Goal: Information Seeking & Learning: Learn about a topic

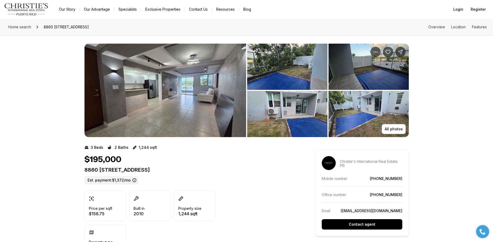
click at [119, 88] on img "View image gallery" at bounding box center [166, 91] width 162 height 94
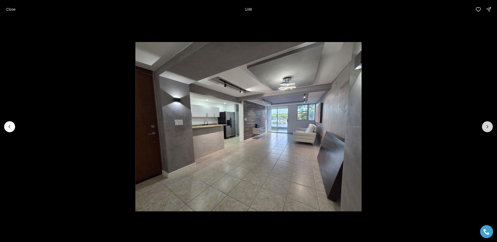
click at [486, 126] on icon "Next slide" at bounding box center [487, 126] width 5 height 5
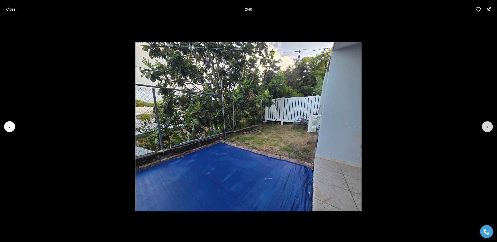
click at [486, 126] on icon "Next slide" at bounding box center [487, 126] width 5 height 5
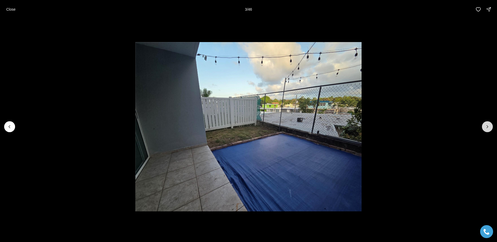
click at [486, 126] on icon "Next slide" at bounding box center [487, 126] width 5 height 5
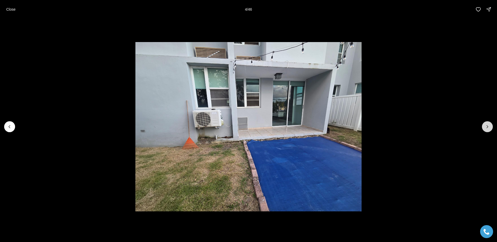
click at [486, 126] on icon "Next slide" at bounding box center [487, 126] width 5 height 5
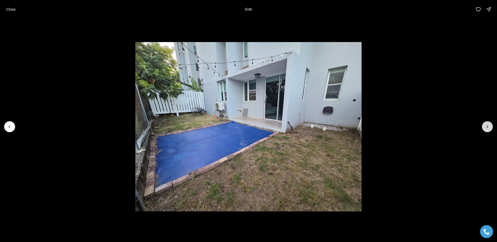
click at [486, 126] on icon "Next slide" at bounding box center [487, 126] width 5 height 5
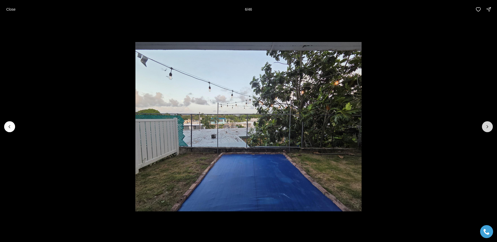
click at [486, 126] on icon "Next slide" at bounding box center [487, 126] width 5 height 5
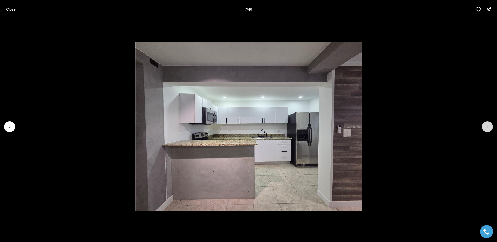
click at [486, 126] on icon "Next slide" at bounding box center [487, 126] width 5 height 5
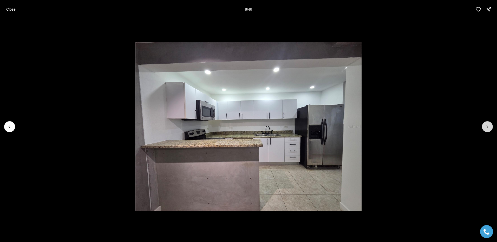
click at [486, 126] on icon "Next slide" at bounding box center [487, 126] width 5 height 5
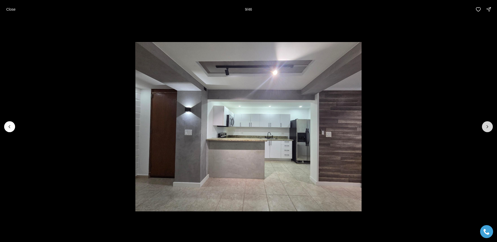
click at [486, 126] on icon "Next slide" at bounding box center [487, 126] width 5 height 5
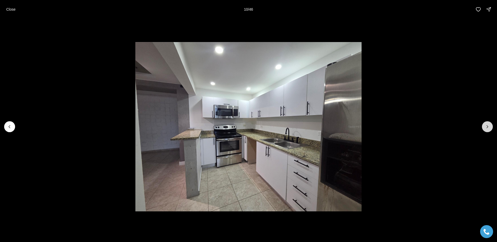
click at [486, 126] on icon "Next slide" at bounding box center [487, 126] width 5 height 5
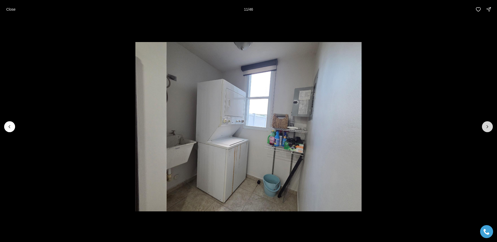
click at [486, 126] on icon "Next slide" at bounding box center [487, 126] width 5 height 5
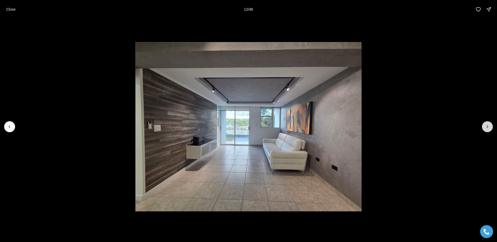
click at [486, 126] on icon "Next slide" at bounding box center [487, 126] width 5 height 5
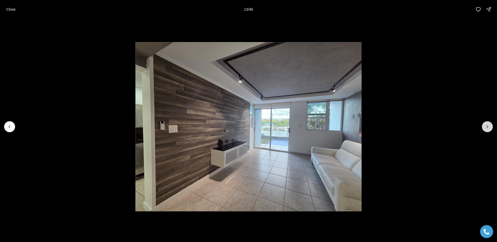
click at [486, 126] on icon "Next slide" at bounding box center [487, 126] width 5 height 5
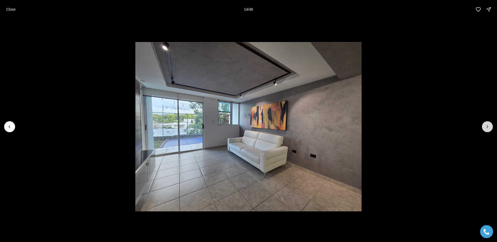
click at [486, 126] on icon "Next slide" at bounding box center [487, 126] width 5 height 5
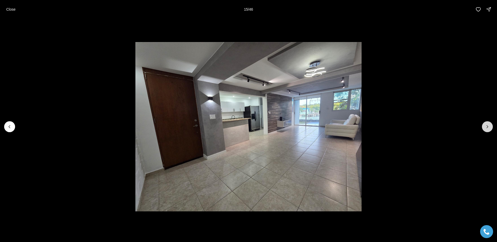
click at [486, 126] on icon "Next slide" at bounding box center [487, 126] width 5 height 5
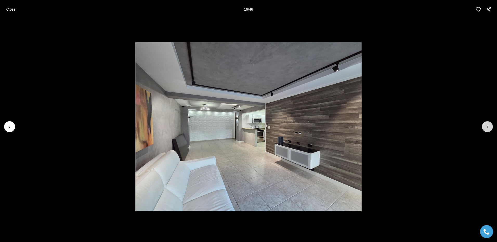
click at [486, 126] on icon "Next slide" at bounding box center [487, 126] width 5 height 5
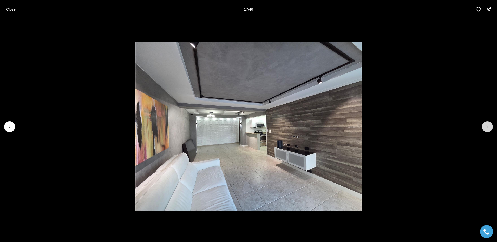
click at [486, 126] on icon "Next slide" at bounding box center [487, 126] width 5 height 5
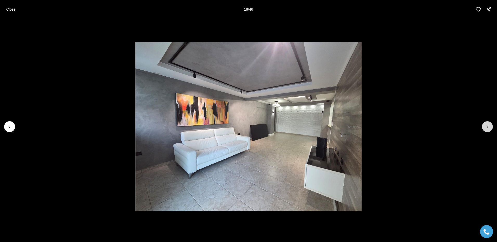
click at [486, 126] on icon "Next slide" at bounding box center [487, 126] width 5 height 5
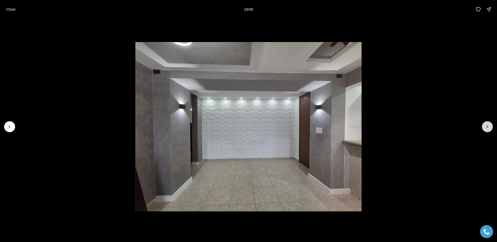
click at [486, 126] on icon "Next slide" at bounding box center [487, 126] width 5 height 5
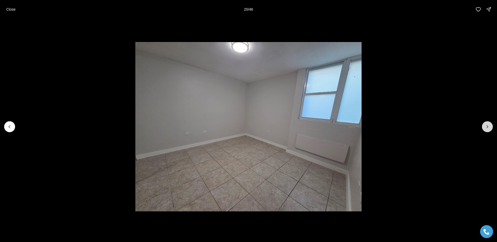
click at [486, 126] on icon "Next slide" at bounding box center [487, 126] width 5 height 5
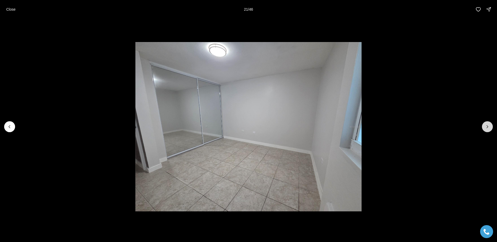
click at [486, 126] on icon "Next slide" at bounding box center [487, 126] width 5 height 5
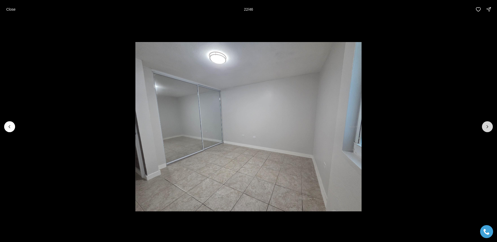
click at [486, 126] on icon "Next slide" at bounding box center [487, 126] width 5 height 5
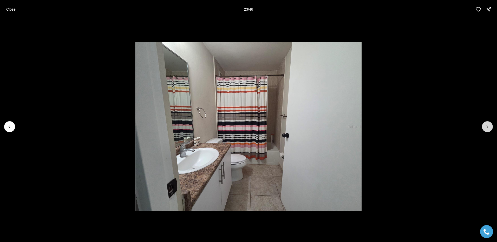
click at [486, 126] on icon "Next slide" at bounding box center [487, 126] width 5 height 5
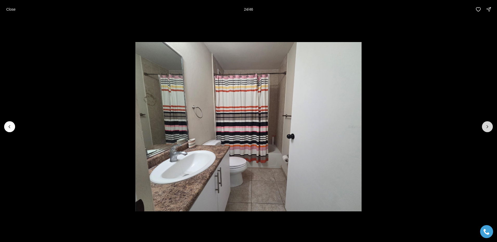
click at [486, 126] on icon "Next slide" at bounding box center [487, 126] width 5 height 5
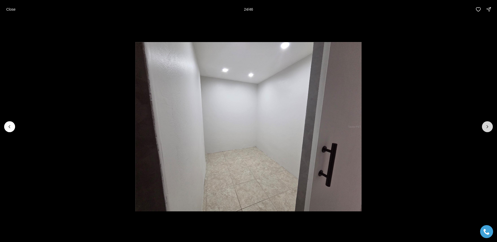
click at [486, 126] on icon "Next slide" at bounding box center [487, 126] width 5 height 5
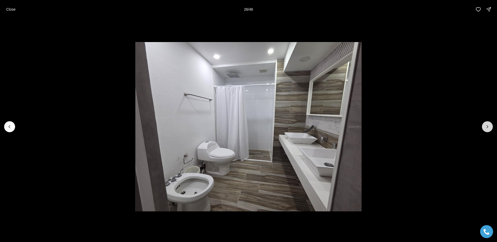
click at [486, 126] on icon "Next slide" at bounding box center [487, 126] width 5 height 5
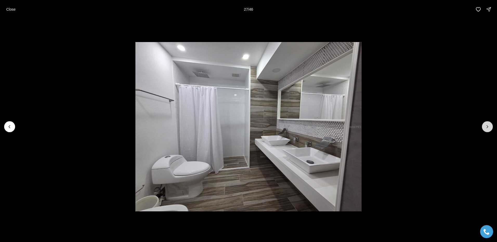
click at [486, 126] on icon "Next slide" at bounding box center [487, 126] width 5 height 5
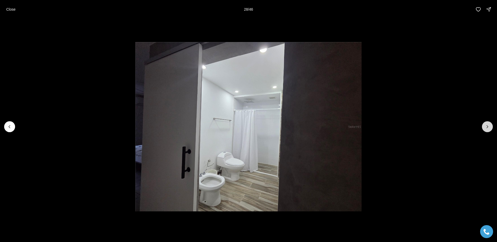
click at [486, 126] on icon "Next slide" at bounding box center [487, 126] width 5 height 5
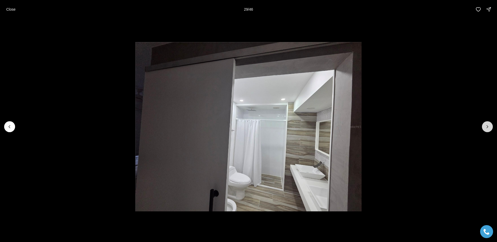
click at [486, 126] on icon "Next slide" at bounding box center [487, 126] width 5 height 5
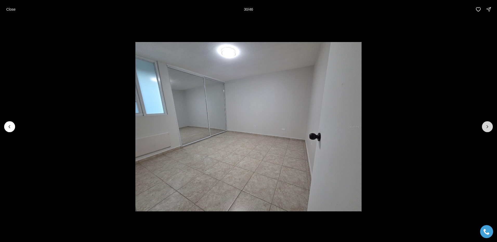
click at [486, 126] on icon "Next slide" at bounding box center [487, 126] width 5 height 5
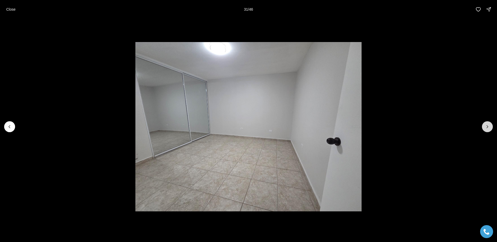
click at [486, 126] on icon "Next slide" at bounding box center [487, 126] width 5 height 5
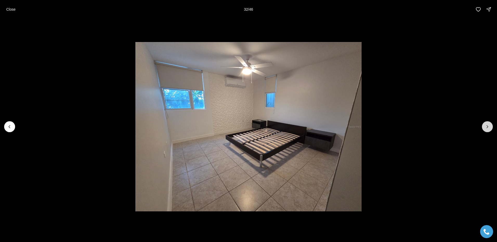
click at [486, 126] on icon "Next slide" at bounding box center [487, 126] width 5 height 5
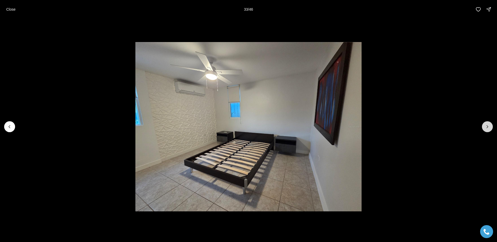
click at [486, 126] on icon "Next slide" at bounding box center [487, 126] width 5 height 5
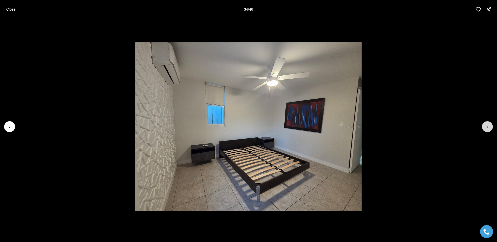
click at [486, 126] on icon "Next slide" at bounding box center [487, 126] width 5 height 5
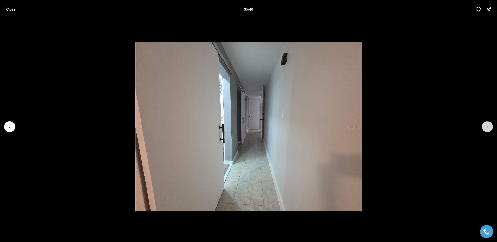
click at [486, 126] on icon "Next slide" at bounding box center [487, 126] width 5 height 5
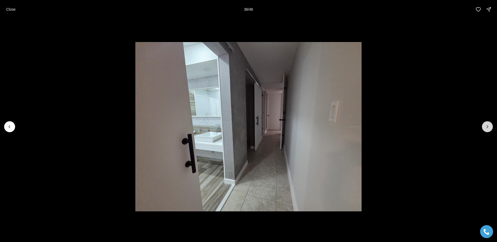
click at [486, 126] on icon "Next slide" at bounding box center [487, 126] width 5 height 5
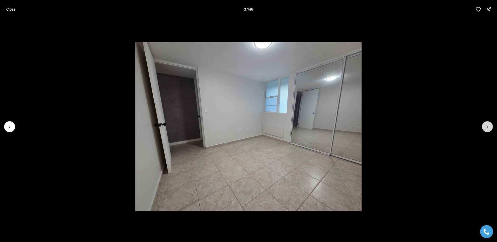
click at [486, 126] on icon "Next slide" at bounding box center [487, 126] width 5 height 5
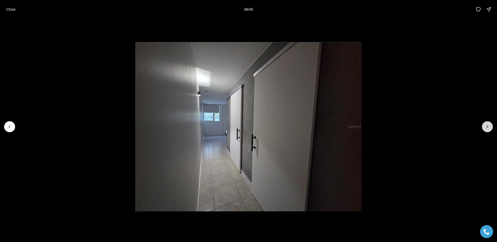
click at [486, 126] on icon "Next slide" at bounding box center [487, 126] width 5 height 5
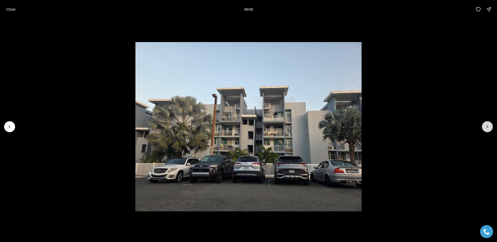
click at [490, 124] on button "Next slide" at bounding box center [487, 126] width 11 height 11
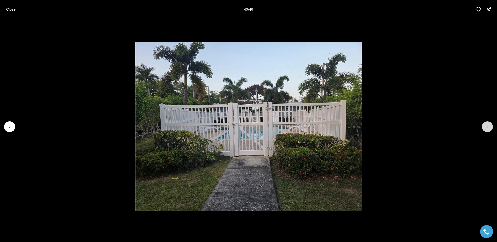
click at [489, 124] on button "Next slide" at bounding box center [487, 126] width 11 height 11
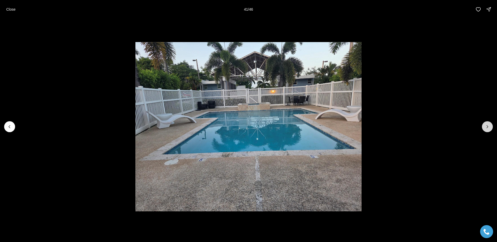
click at [489, 124] on button "Next slide" at bounding box center [487, 126] width 11 height 11
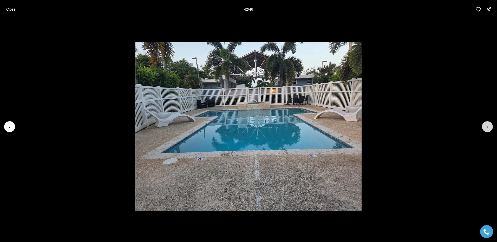
click at [489, 124] on button "Next slide" at bounding box center [487, 126] width 11 height 11
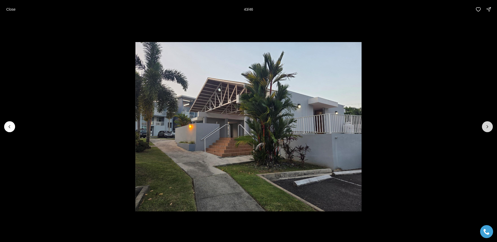
click at [489, 124] on button "Next slide" at bounding box center [487, 126] width 11 height 11
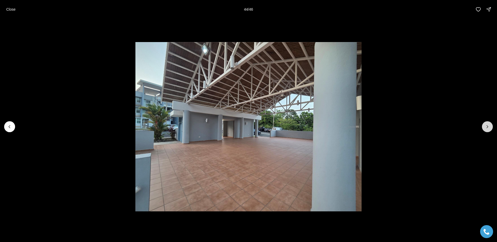
click at [489, 124] on button "Next slide" at bounding box center [487, 126] width 11 height 11
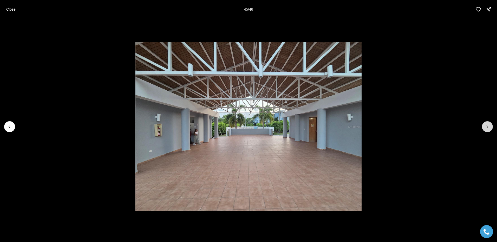
click at [489, 124] on button "Next slide" at bounding box center [487, 126] width 11 height 11
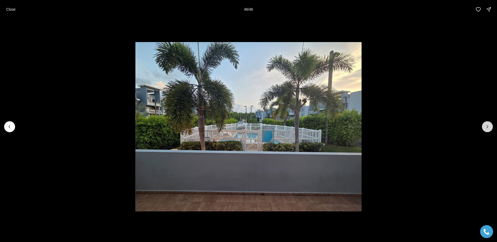
click at [489, 124] on div at bounding box center [487, 126] width 11 height 11
click at [487, 125] on div at bounding box center [487, 126] width 11 height 11
click at [12, 8] on p "Close" at bounding box center [10, 9] width 9 height 4
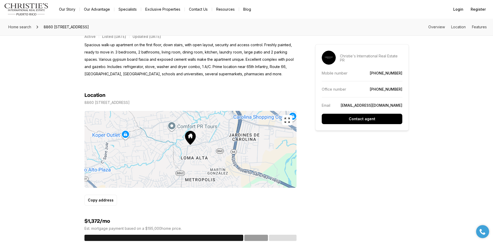
scroll to position [260, 0]
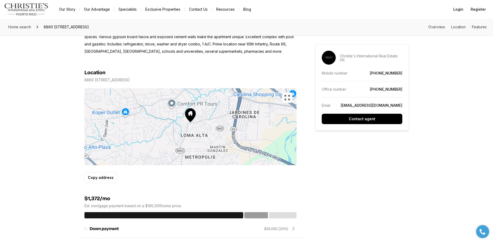
click at [285, 95] on icon "button" at bounding box center [287, 98] width 6 height 6
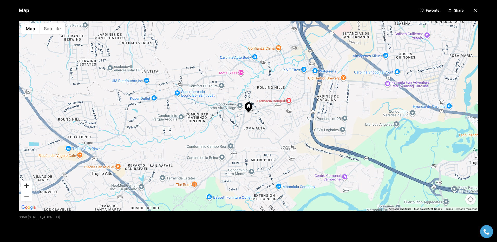
click at [26, 185] on button "Zoom in" at bounding box center [26, 186] width 10 height 10
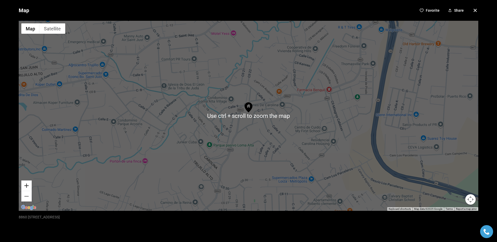
click at [24, 184] on button "Zoom in" at bounding box center [26, 186] width 10 height 10
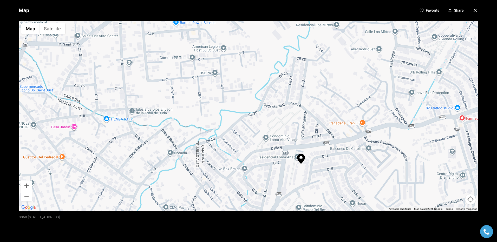
drag, startPoint x: 293, startPoint y: 56, endPoint x: 336, endPoint y: 101, distance: 62.0
click at [346, 107] on div at bounding box center [249, 116] width 460 height 190
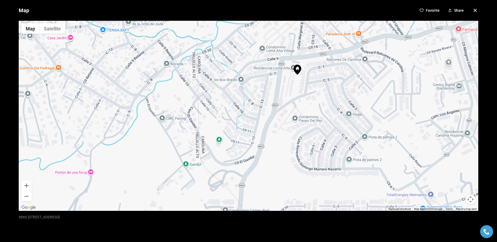
drag, startPoint x: 151, startPoint y: 159, endPoint x: 148, endPoint y: 72, distance: 88.0
click at [148, 72] on div at bounding box center [249, 116] width 460 height 190
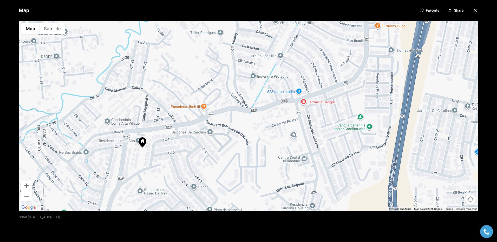
drag, startPoint x: 284, startPoint y: 110, endPoint x: 129, endPoint y: 184, distance: 171.5
click at [129, 184] on div at bounding box center [249, 116] width 460 height 190
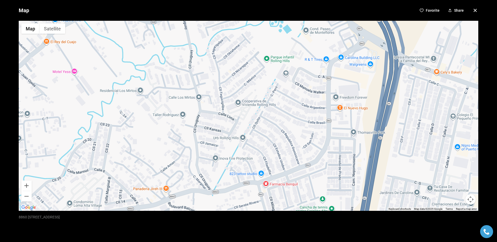
drag, startPoint x: 379, startPoint y: 54, endPoint x: 341, endPoint y: 137, distance: 90.9
click at [341, 137] on div at bounding box center [249, 116] width 460 height 190
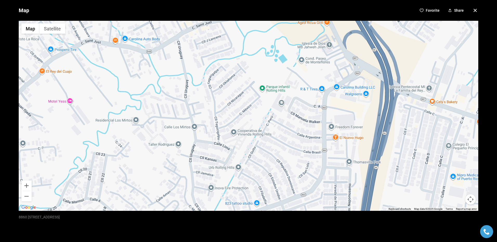
drag, startPoint x: 409, startPoint y: 120, endPoint x: 405, endPoint y: 150, distance: 30.5
click at [405, 150] on div at bounding box center [249, 116] width 460 height 190
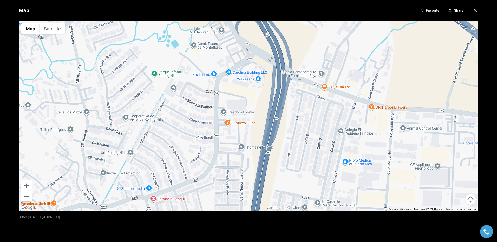
drag, startPoint x: 444, startPoint y: 143, endPoint x: 335, endPoint y: 128, distance: 109.6
click at [335, 128] on div at bounding box center [249, 116] width 460 height 190
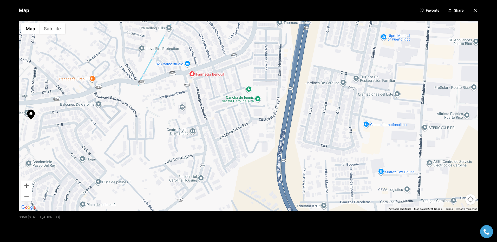
drag, startPoint x: 205, startPoint y: 170, endPoint x: 244, endPoint y: 43, distance: 132.3
click at [244, 43] on div at bounding box center [249, 116] width 460 height 190
click at [168, 158] on div at bounding box center [249, 116] width 460 height 190
click at [472, 9] on icon "button" at bounding box center [475, 10] width 6 height 6
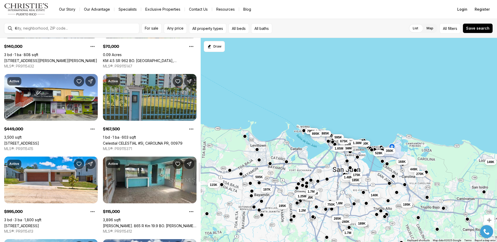
scroll to position [1327, 0]
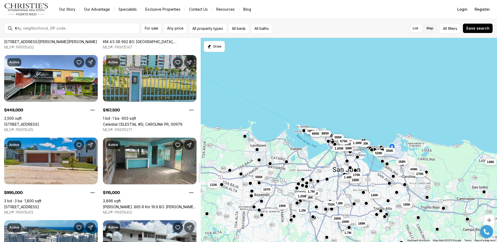
click at [37, 205] on link "St. 1 MONTEAZUL, GUAYNABO PR, 00969" at bounding box center [21, 207] width 35 height 4
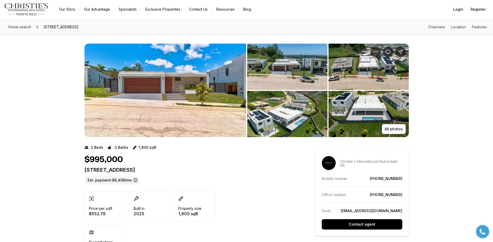
click at [186, 100] on img "View image gallery" at bounding box center [166, 91] width 162 height 94
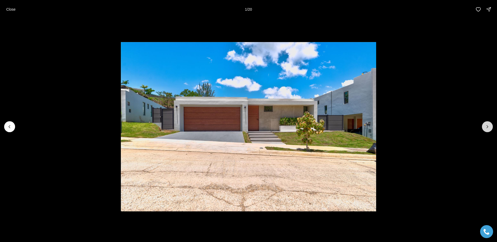
click at [488, 125] on icon "Next slide" at bounding box center [487, 126] width 5 height 5
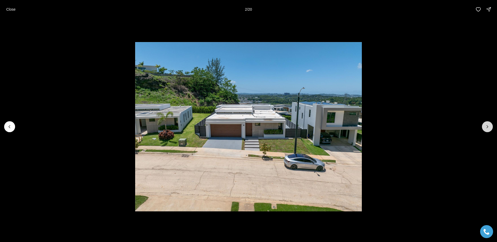
click at [488, 125] on icon "Next slide" at bounding box center [487, 126] width 5 height 5
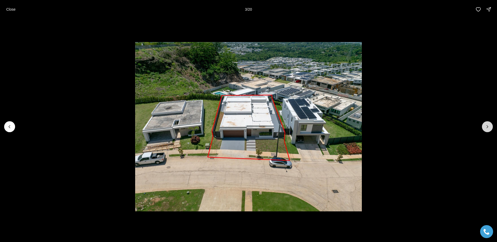
click at [485, 126] on icon "Next slide" at bounding box center [487, 126] width 5 height 5
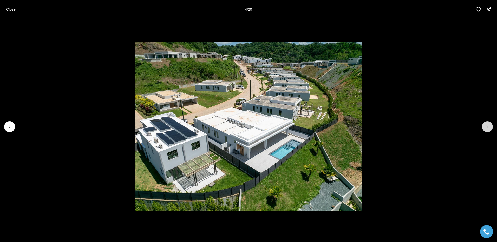
click at [486, 125] on icon "Next slide" at bounding box center [487, 126] width 5 height 5
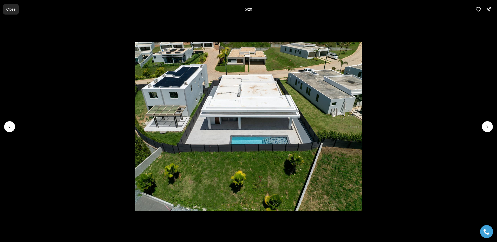
click at [10, 8] on p "Close" at bounding box center [10, 9] width 9 height 4
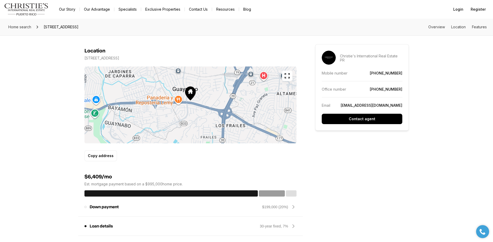
scroll to position [390, 0]
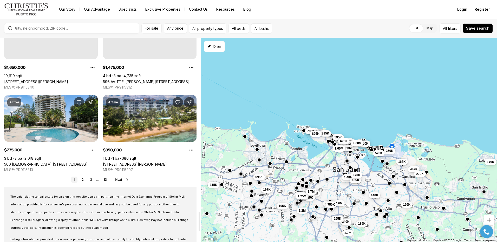
scroll to position [1871, 0]
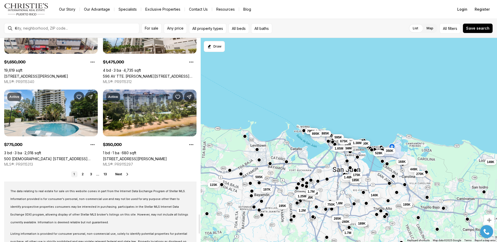
drag, startPoint x: 199, startPoint y: 174, endPoint x: 197, endPoint y: 217, distance: 44.0
click at [199, 217] on div at bounding box center [200, 224] width 2 height 19
